Goal: Communication & Community: Answer question/provide support

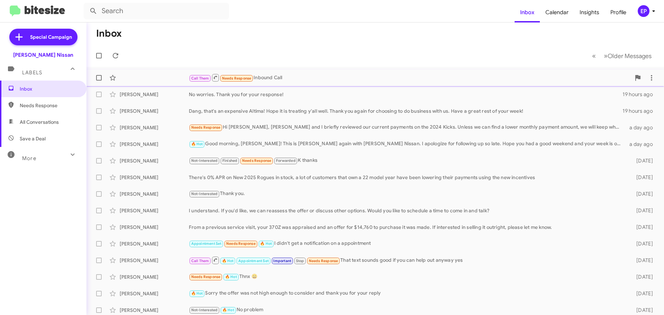
click at [299, 76] on div "Call Them Needs Response Inbound Call" at bounding box center [410, 77] width 442 height 9
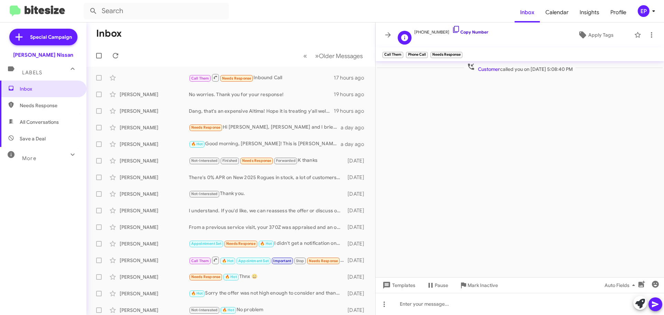
click at [461, 30] on link "Copy Number" at bounding box center [470, 31] width 36 height 5
click at [448, 138] on cdk-virtual-scroll-viewport "Customer called you on [DATE] 5:08:40 PM" at bounding box center [519, 169] width 288 height 216
click at [428, 150] on cdk-virtual-scroll-viewport "Customer called you on [DATE] 5:08:40 PM" at bounding box center [519, 169] width 288 height 216
click at [653, 35] on icon at bounding box center [651, 35] width 8 height 8
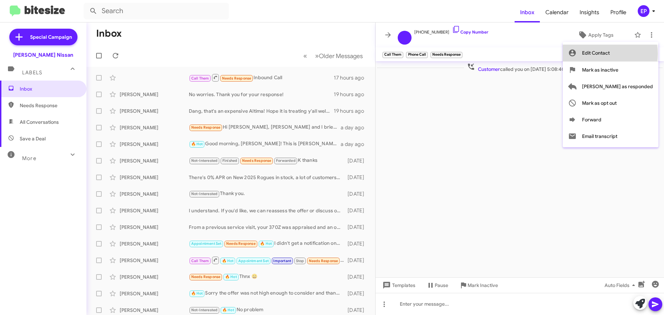
click at [609, 54] on span "Edit Contact" at bounding box center [596, 53] width 28 height 17
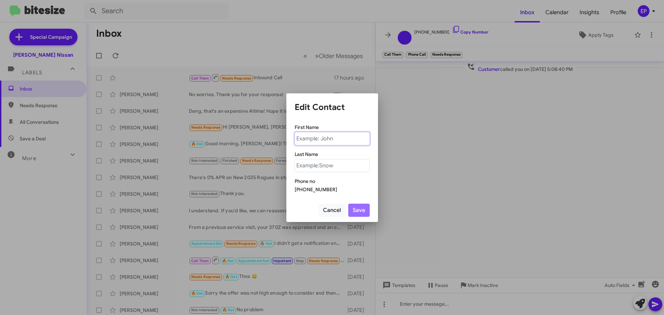
click at [342, 137] on input "text" at bounding box center [332, 138] width 75 height 13
type input "a"
type input "Alyza"
type input "[PERSON_NAME]"
click at [365, 213] on button "Save" at bounding box center [358, 210] width 21 height 13
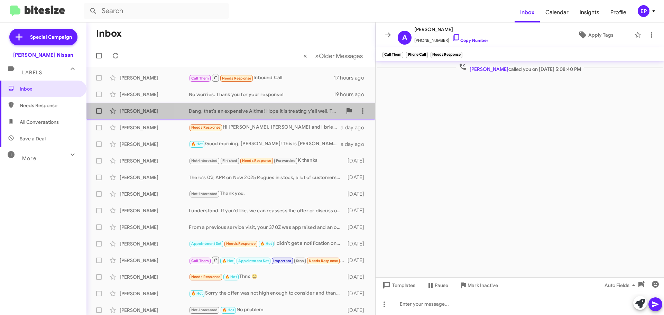
click at [254, 111] on div "Dang, that's an expensive Altima! Hope it is treating y'all well. Thank you aga…" at bounding box center [265, 111] width 153 height 7
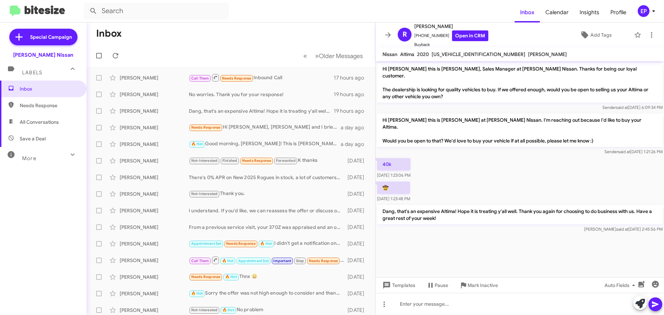
click at [534, 164] on div "40k [DATE] 1:23:06 PM" at bounding box center [519, 169] width 288 height 24
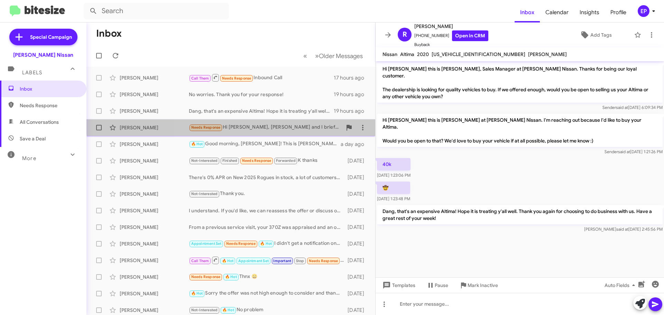
click at [250, 124] on div "Needs Response Hi [PERSON_NAME], [PERSON_NAME] and I briefly reviewed our curre…" at bounding box center [265, 127] width 153 height 8
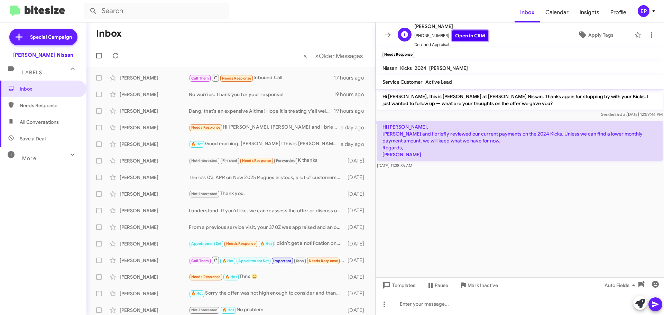
click at [457, 32] on link "Open in CRM" at bounding box center [470, 35] width 36 height 11
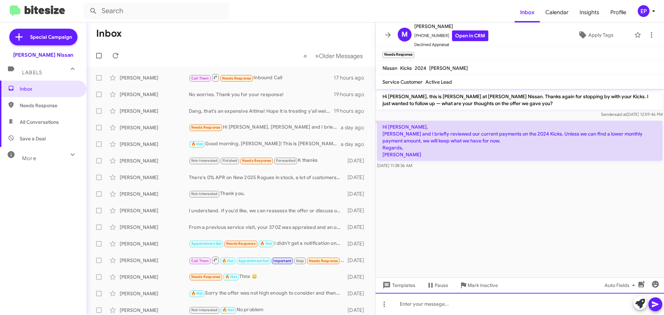
click at [473, 308] on div at bounding box center [519, 304] width 288 height 22
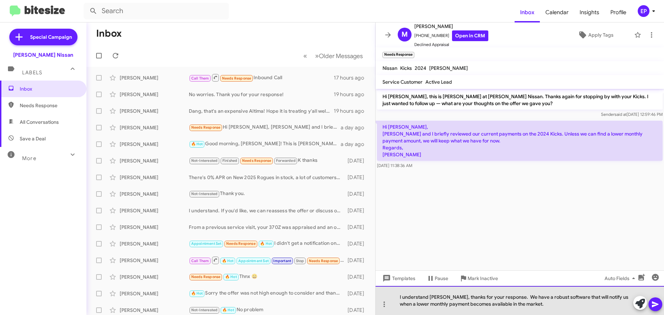
click at [535, 305] on div "I understand [PERSON_NAME], thanks for your response. We have a robust software…" at bounding box center [519, 300] width 288 height 29
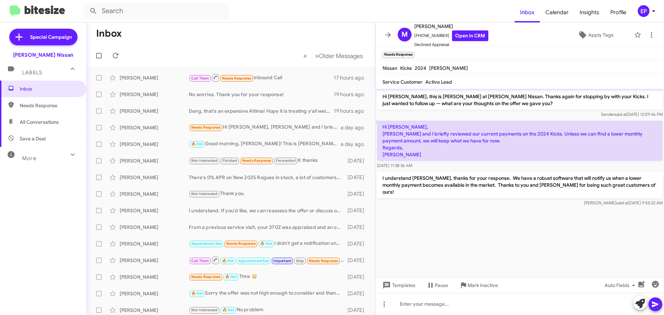
click at [505, 234] on cdk-virtual-scroll-viewport "Hi [PERSON_NAME], this is [PERSON_NAME] at [PERSON_NAME] Nissan. Thanks again f…" at bounding box center [519, 183] width 288 height 188
click at [602, 33] on span "Apply Tags" at bounding box center [600, 35] width 25 height 12
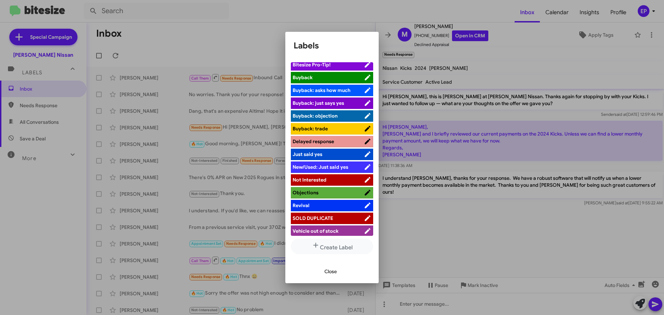
scroll to position [31, 0]
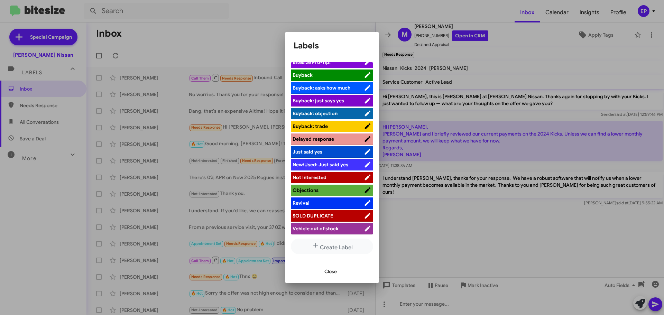
click at [323, 179] on span "Not Interested" at bounding box center [309, 177] width 34 height 6
click at [326, 269] on span "Close" at bounding box center [330, 271] width 12 height 12
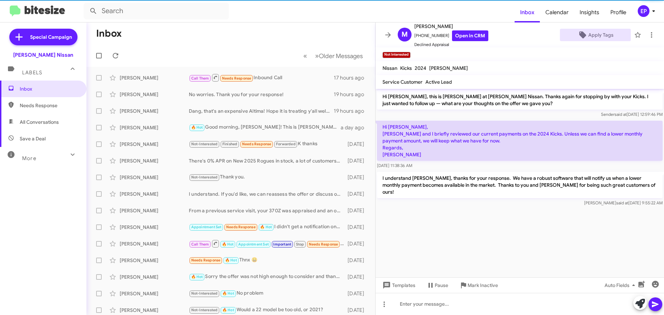
click at [451, 244] on cdk-virtual-scroll-viewport "Hi [PERSON_NAME], this is [PERSON_NAME] at [PERSON_NAME] Nissan. Thanks again f…" at bounding box center [519, 183] width 288 height 188
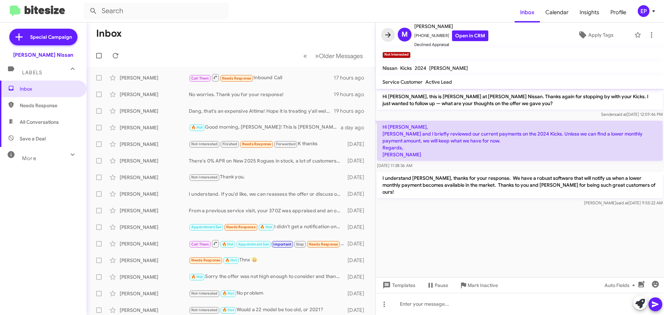
click at [390, 31] on icon at bounding box center [388, 35] width 8 height 8
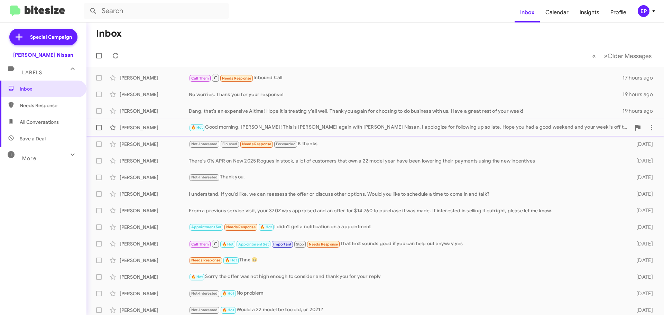
click at [270, 130] on div "🔥 Hot Good morning, [PERSON_NAME]! This is [PERSON_NAME] again with [PERSON_NAM…" at bounding box center [410, 127] width 442 height 8
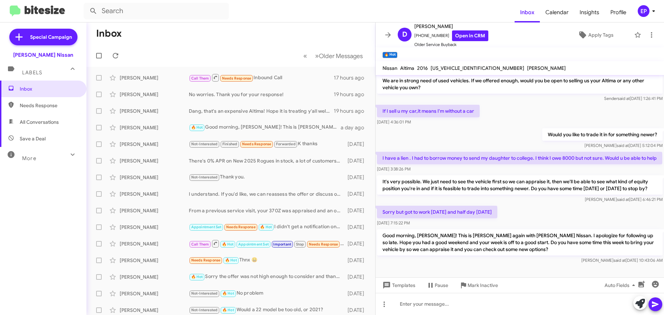
scroll to position [30, 0]
click at [308, 148] on div "Not-Interested Finished Needs Response Forwarded K thanks" at bounding box center [265, 144] width 153 height 8
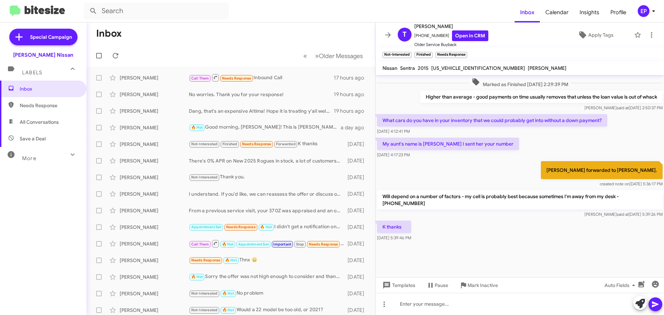
click at [458, 186] on div "[PERSON_NAME] forwarded to [PERSON_NAME]. created note on [DATE] 5:36:17 PM" at bounding box center [519, 174] width 288 height 29
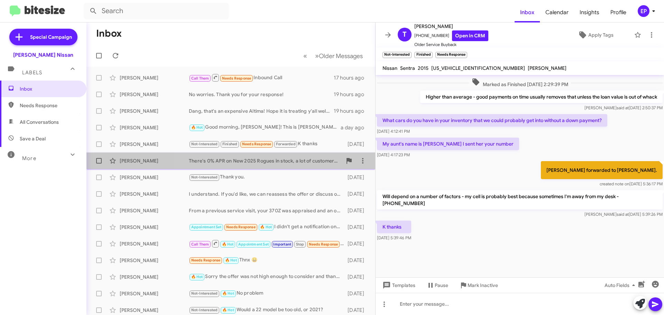
click at [274, 164] on div "There's 0% APR on New 2025 Rogues in stock, a lot of customers that own a 22 mo…" at bounding box center [265, 160] width 153 height 7
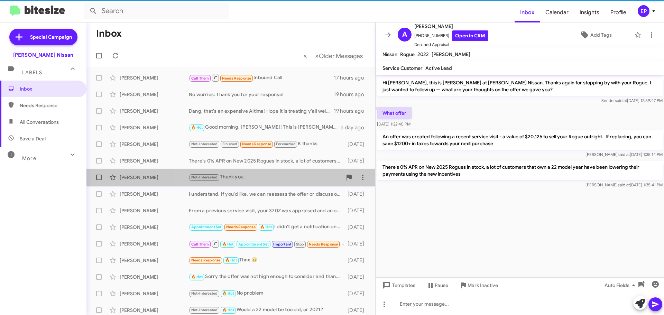
click at [274, 178] on div "Not-Interested Thank you." at bounding box center [265, 177] width 153 height 8
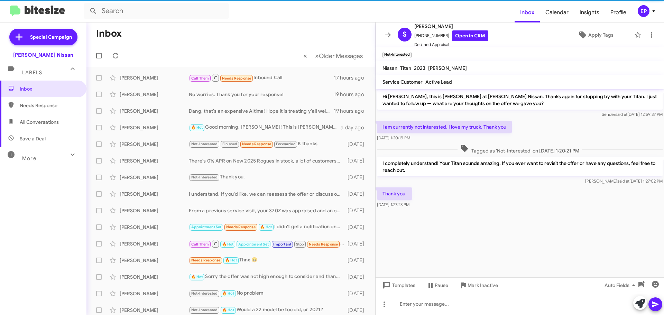
click at [496, 188] on div "Thank you. [DATE] 1:27:23 PM" at bounding box center [519, 198] width 288 height 24
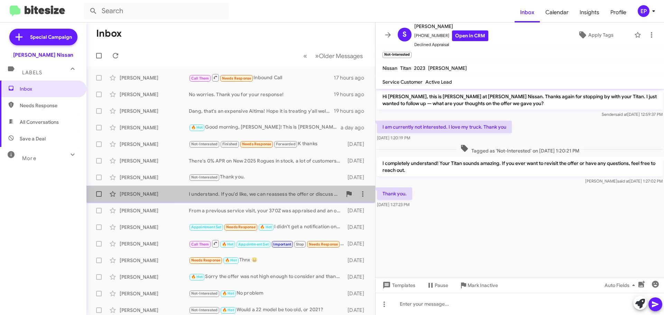
click at [260, 195] on div "I understand. If you'd like, we can reassess the offer or discuss other options…" at bounding box center [265, 193] width 153 height 7
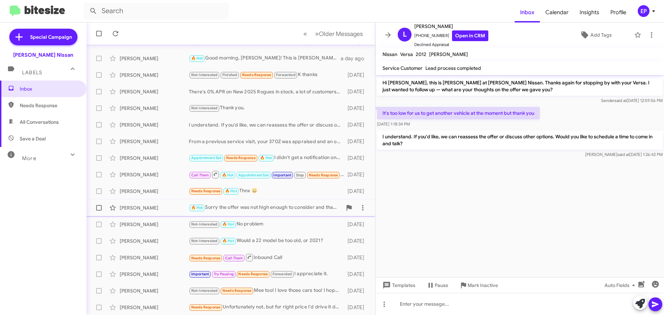
scroll to position [86, 0]
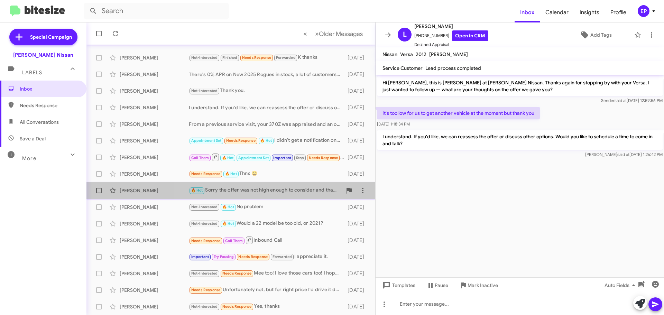
click at [271, 193] on div "🔥 Hot Sorry the offer was not high enough to consider and thank you for your re…" at bounding box center [265, 190] width 153 height 8
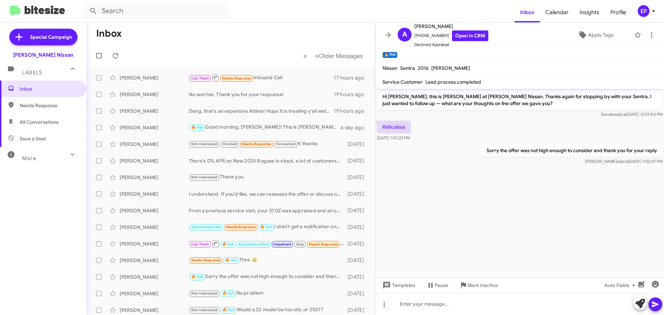
click at [29, 127] on span "All Conversations" at bounding box center [43, 122] width 86 height 17
type input "in:all-conversations"
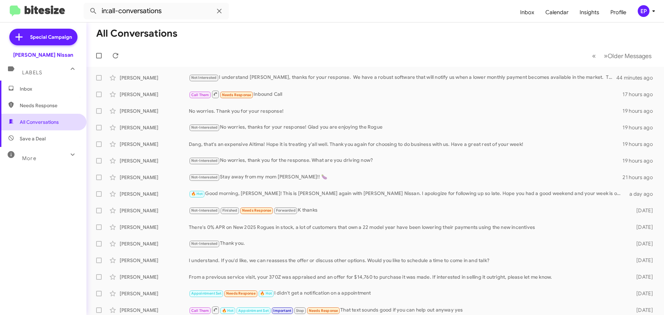
click at [32, 117] on span "All Conversations" at bounding box center [43, 122] width 86 height 17
click at [32, 87] on span "Inbox" at bounding box center [49, 88] width 59 height 7
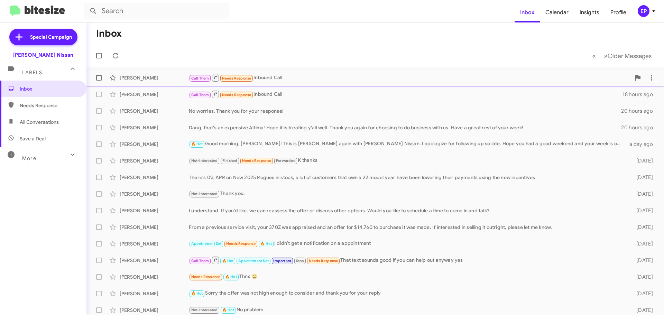
click at [297, 72] on div "[PERSON_NAME] Call Them Needs Response Inbound Call a few seconds ago" at bounding box center [375, 78] width 566 height 14
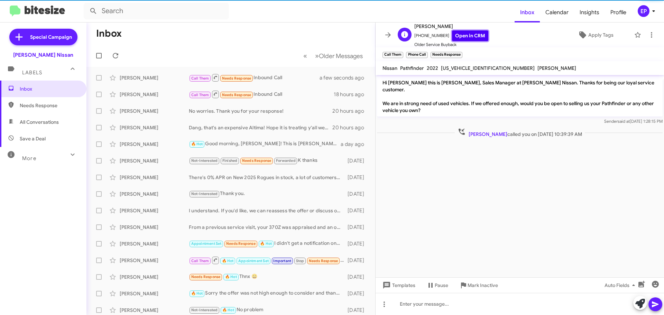
click at [458, 34] on link "Open in CRM" at bounding box center [470, 35] width 36 height 11
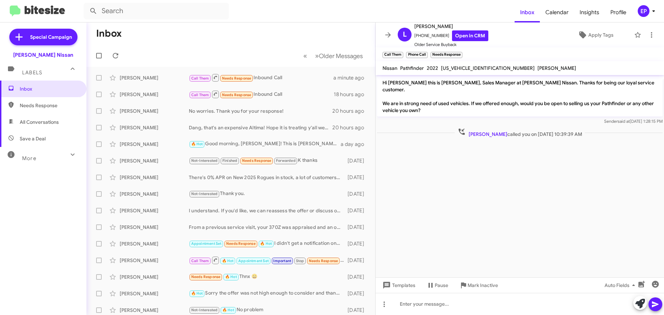
click at [506, 169] on cdk-virtual-scroll-viewport "Hi [PERSON_NAME] this is [PERSON_NAME], Sales Manager at [PERSON_NAME] Nissan. …" at bounding box center [519, 176] width 288 height 202
click at [470, 171] on cdk-virtual-scroll-viewport "Hi [PERSON_NAME] this is [PERSON_NAME], Sales Manager at [PERSON_NAME] Nissan. …" at bounding box center [519, 176] width 288 height 202
click at [597, 37] on span "Apply Tags" at bounding box center [600, 35] width 25 height 12
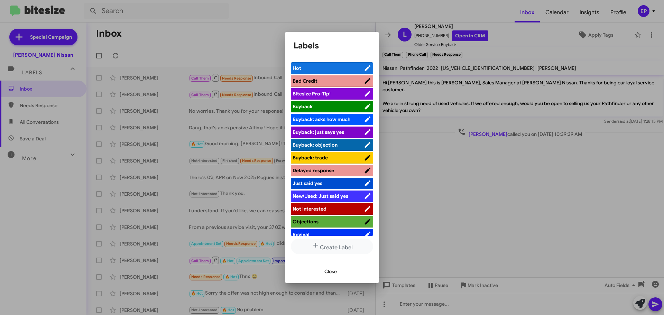
click at [320, 209] on span "Not Interested" at bounding box center [309, 209] width 34 height 6
click at [329, 269] on span "Close" at bounding box center [330, 271] width 12 height 12
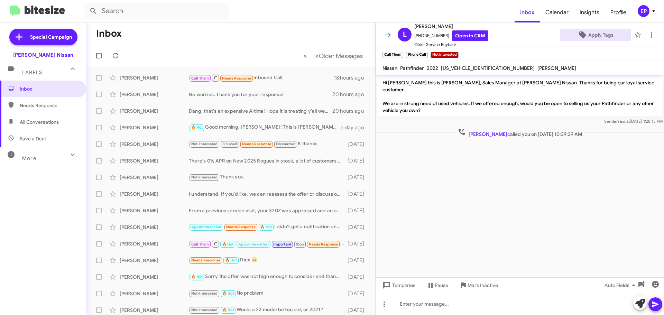
click at [468, 181] on cdk-virtual-scroll-viewport "Hi [PERSON_NAME] this is [PERSON_NAME], Sales Manager at [PERSON_NAME] Nissan. …" at bounding box center [519, 176] width 288 height 202
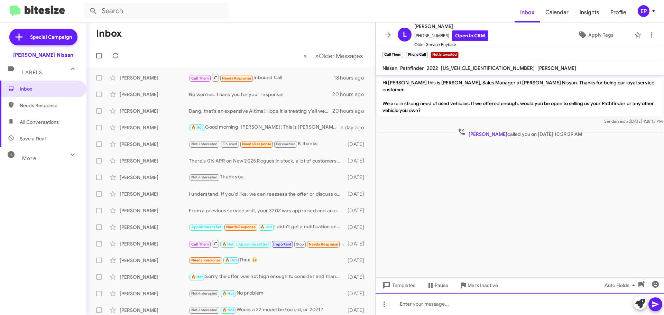
drag, startPoint x: 403, startPoint y: 302, endPoint x: 400, endPoint y: 302, distance: 3.5
click at [404, 302] on div at bounding box center [519, 304] width 288 height 22
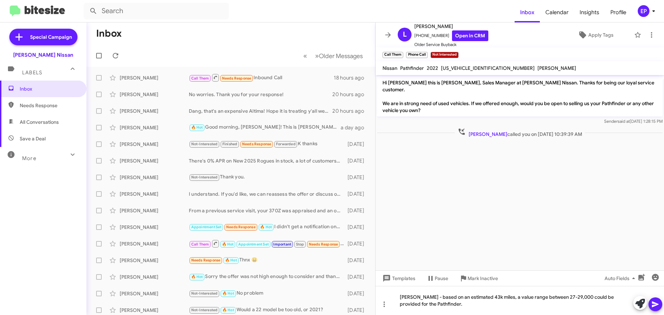
click at [655, 306] on icon at bounding box center [655, 304] width 7 height 6
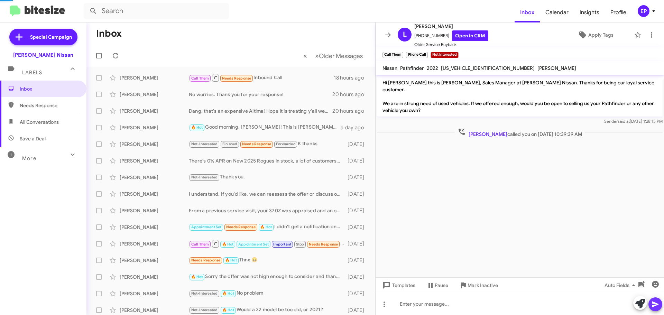
click at [655, 305] on icon at bounding box center [655, 304] width 7 height 6
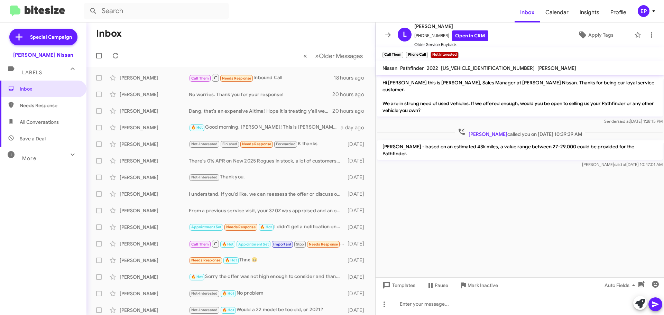
click at [474, 212] on cdk-virtual-scroll-viewport "Hi [PERSON_NAME] this is [PERSON_NAME], Sales Manager at [PERSON_NAME] Nissan. …" at bounding box center [519, 176] width 288 height 202
